Goal: Navigation & Orientation: Find specific page/section

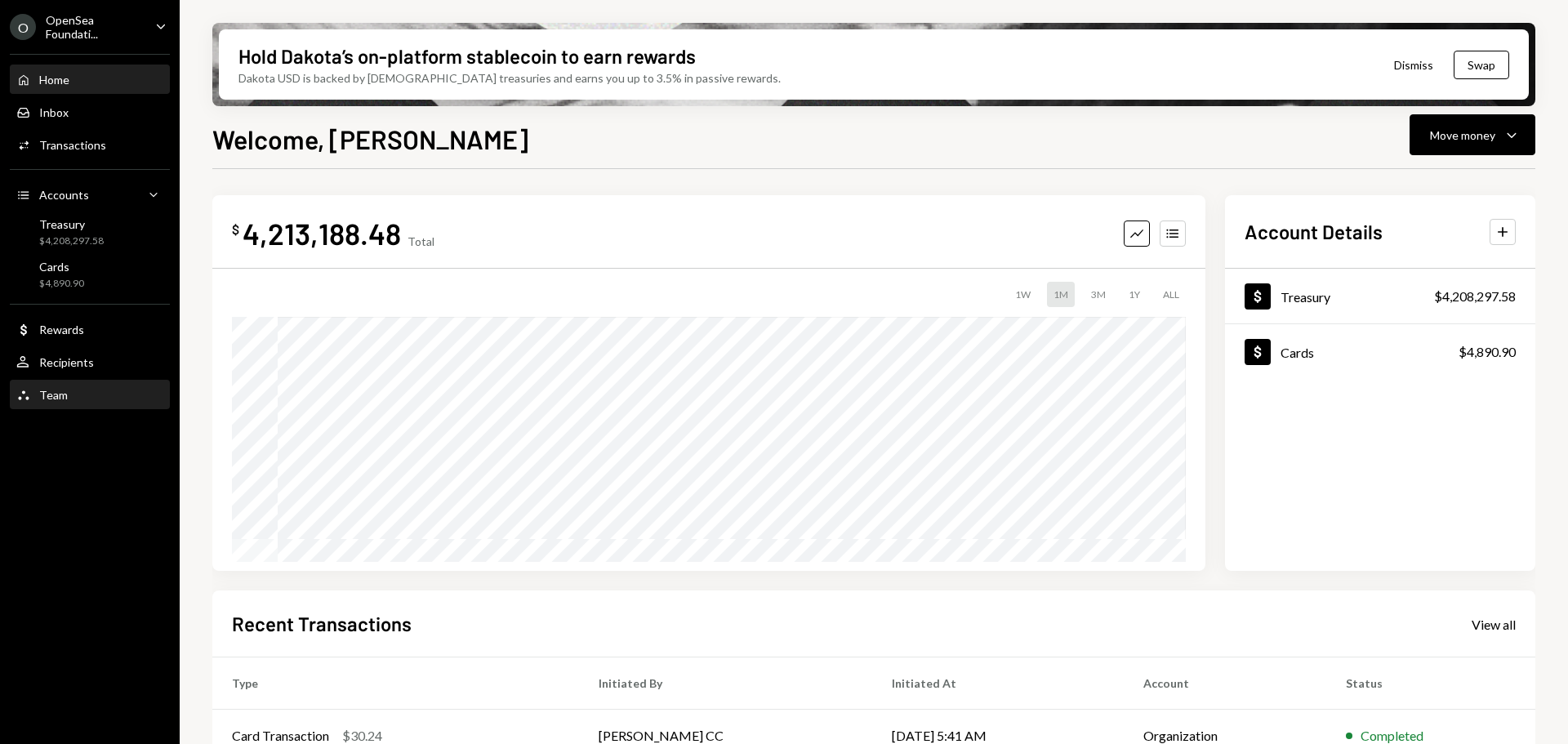
click at [99, 409] on div "Home Home Inbox Inbox Activities Transactions Accounts Accounts Caret Down Trea…" at bounding box center [90, 229] width 179 height 369
click at [95, 403] on div "Team Team" at bounding box center [90, 395] width 147 height 28
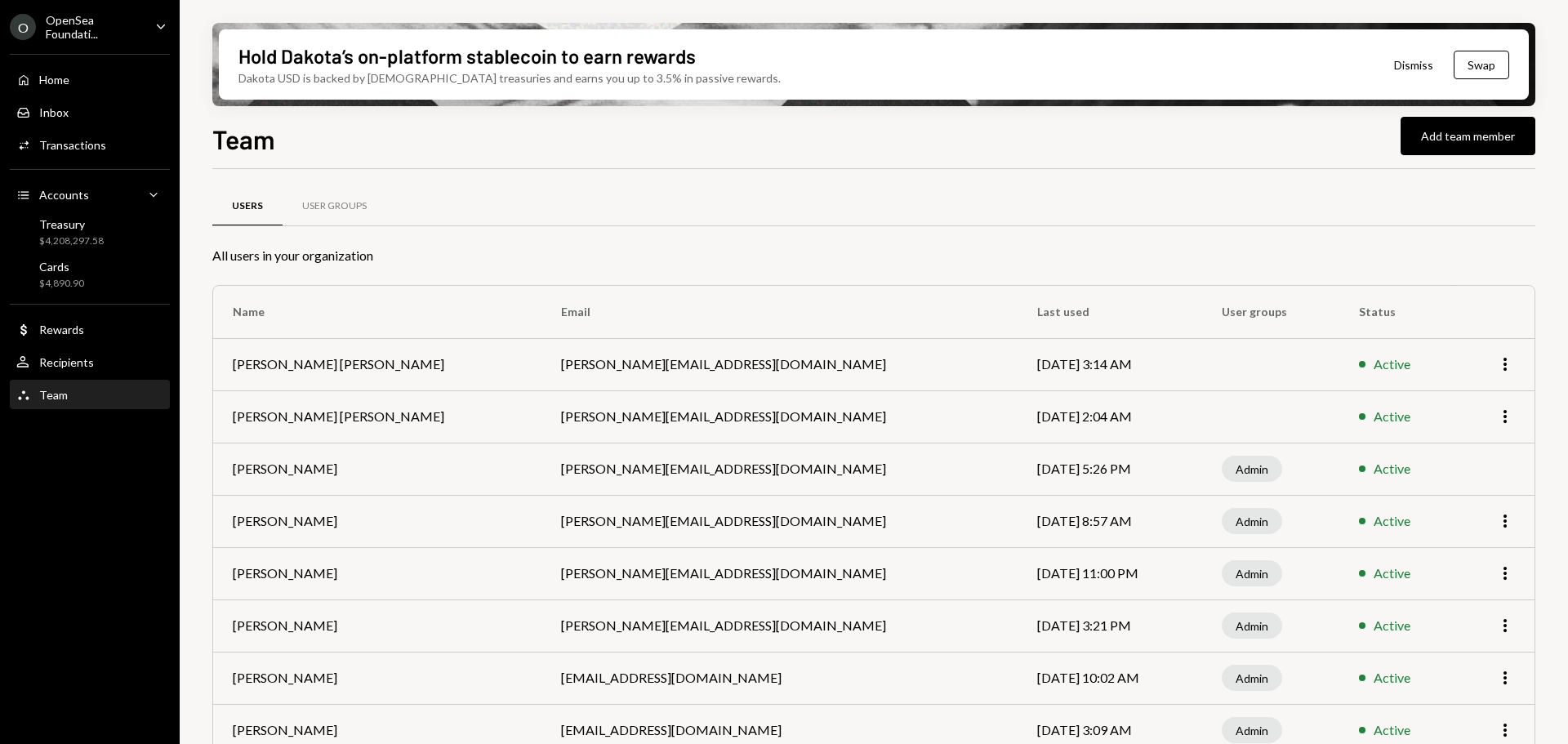
scroll to position [79, 0]
